Goal: Navigation & Orientation: Find specific page/section

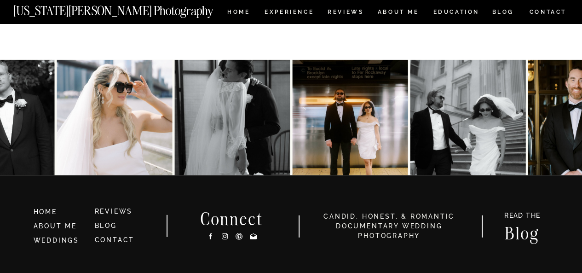
scroll to position [2908, 0]
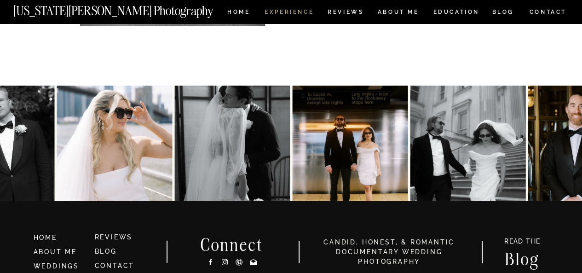
click at [294, 12] on nav "Experience" at bounding box center [289, 13] width 48 height 8
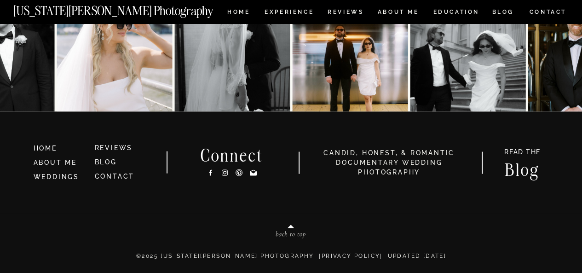
scroll to position [4390, 0]
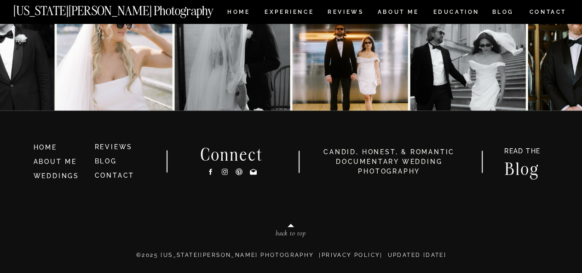
click at [385, 6] on img at bounding box center [349, 52] width 115 height 115
click at [403, 12] on nav "ABOUT ME" at bounding box center [398, 13] width 42 height 8
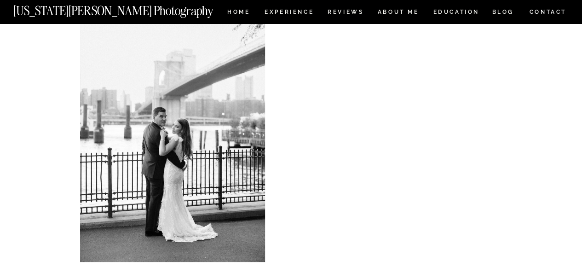
scroll to position [1779, 0]
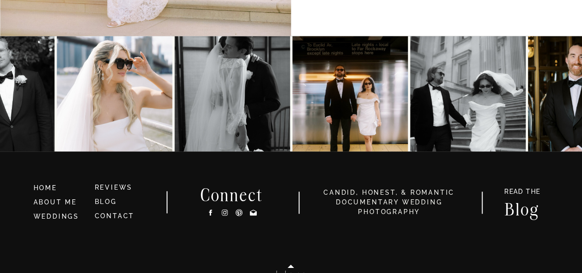
scroll to position [2313, 0]
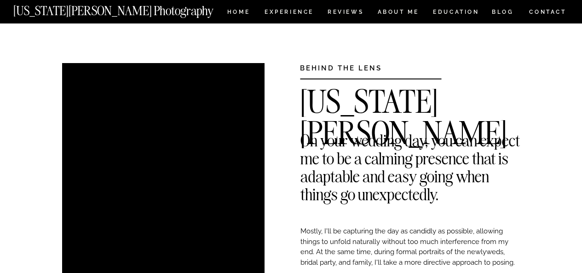
scroll to position [1779, 0]
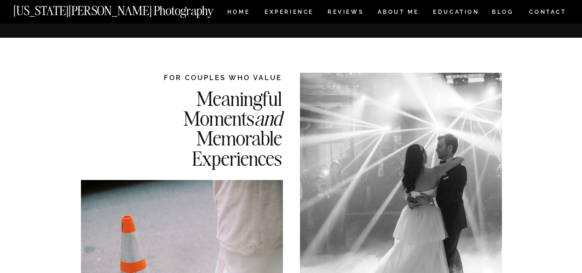
scroll to position [4390, 0]
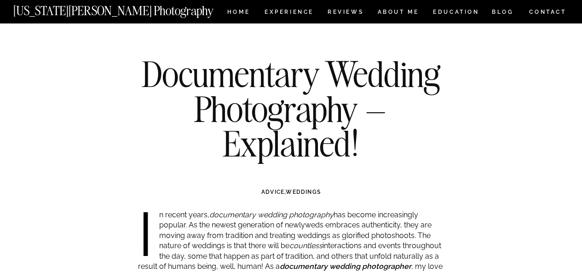
scroll to position [2908, 0]
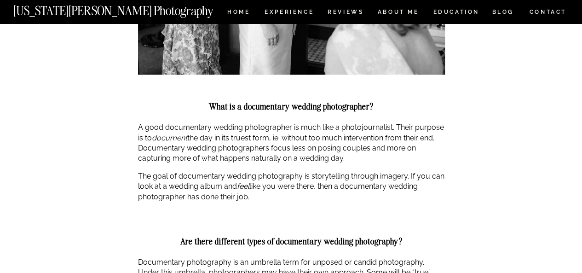
scroll to position [488, 0]
